Goal: Task Accomplishment & Management: Manage account settings

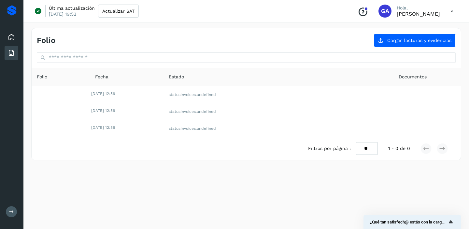
click at [226, 181] on div "Folio Cargar facturas y evidencias Folio Fecha Estado Documentos [DATE] 12:56 s…" at bounding box center [245, 124] width 445 height 209
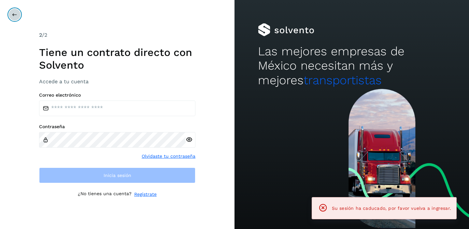
click at [13, 16] on icon at bounding box center [14, 14] width 5 height 5
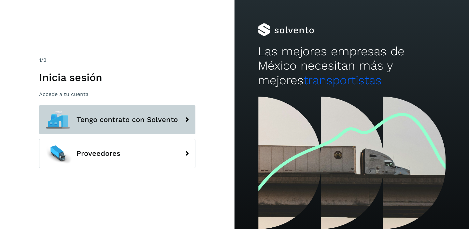
click at [100, 118] on span "Tengo contrato con Solvento" at bounding box center [126, 120] width 101 height 8
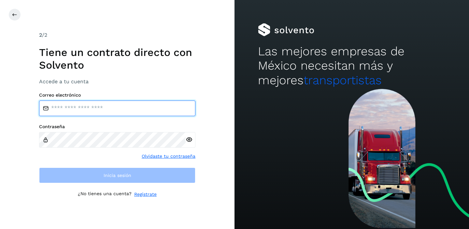
click at [104, 107] on input "email" at bounding box center [117, 109] width 156 height 16
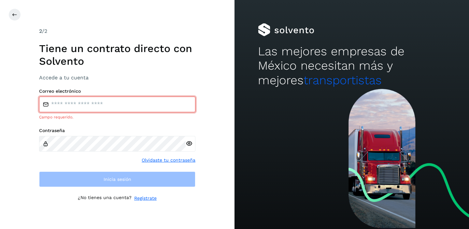
type input "**********"
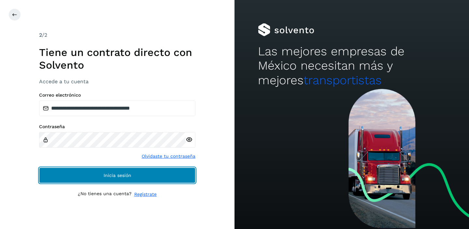
click at [103, 176] on button "Inicia sesión" at bounding box center [117, 176] width 156 height 16
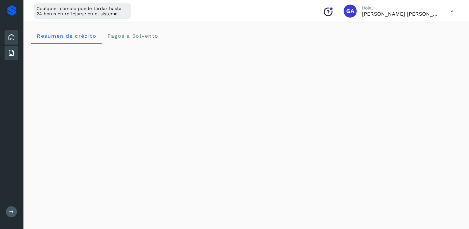
click at [10, 55] on icon at bounding box center [11, 53] width 8 height 8
